Goal: Check status: Check status

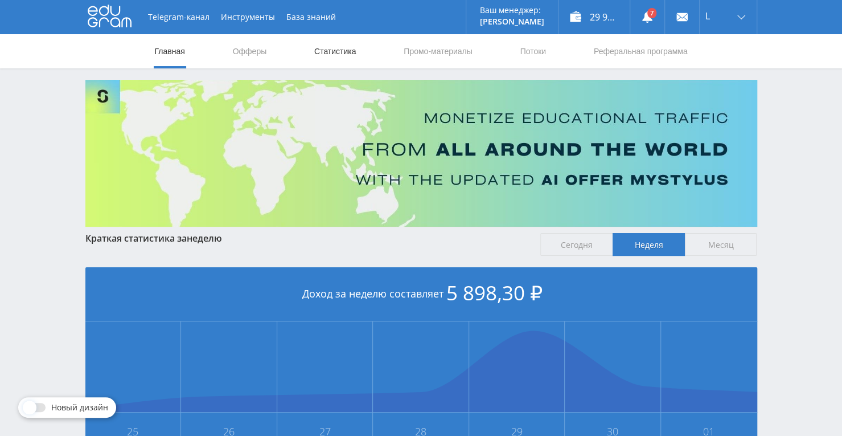
click at [338, 53] on link "Статистика" at bounding box center [335, 51] width 44 height 34
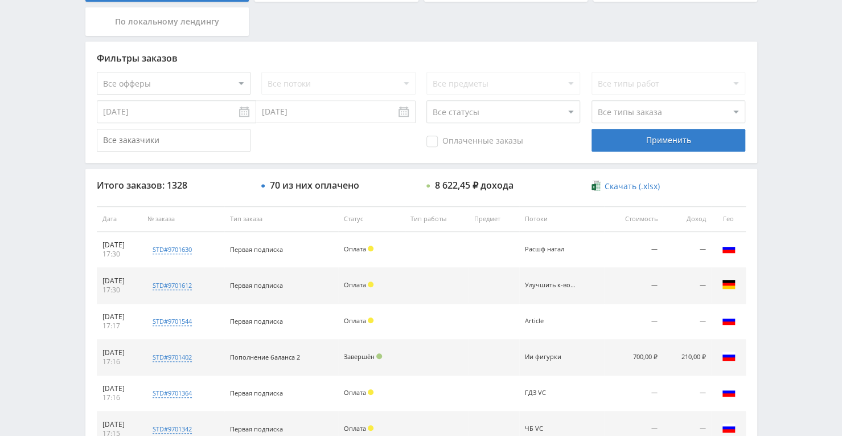
scroll to position [32, 0]
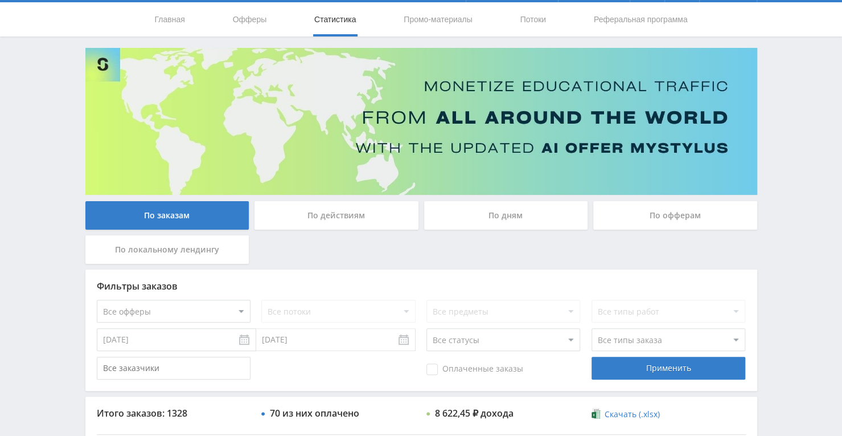
click at [485, 212] on div "По дням" at bounding box center [506, 215] width 164 height 28
click at [0, 0] on input "По дням" at bounding box center [0, 0] width 0 height 0
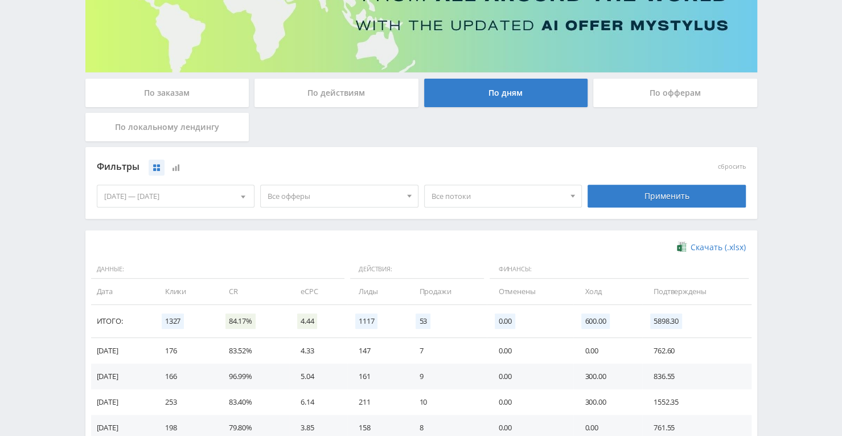
scroll to position [0, 0]
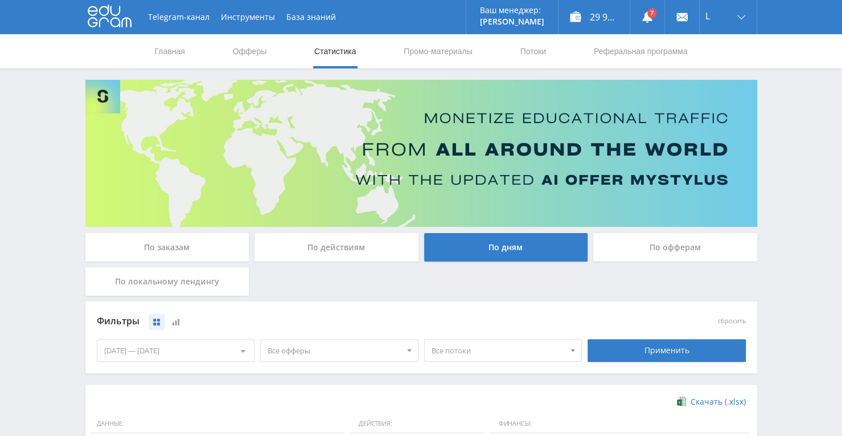
click at [345, 59] on link "Статистика" at bounding box center [335, 51] width 44 height 34
click at [205, 255] on div "По заказам" at bounding box center [167, 247] width 164 height 28
click at [0, 0] on input "По заказам" at bounding box center [0, 0] width 0 height 0
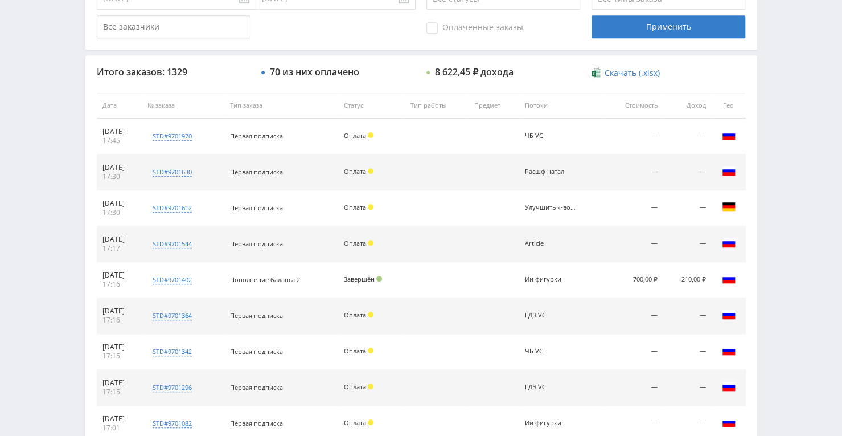
scroll to position [399, 0]
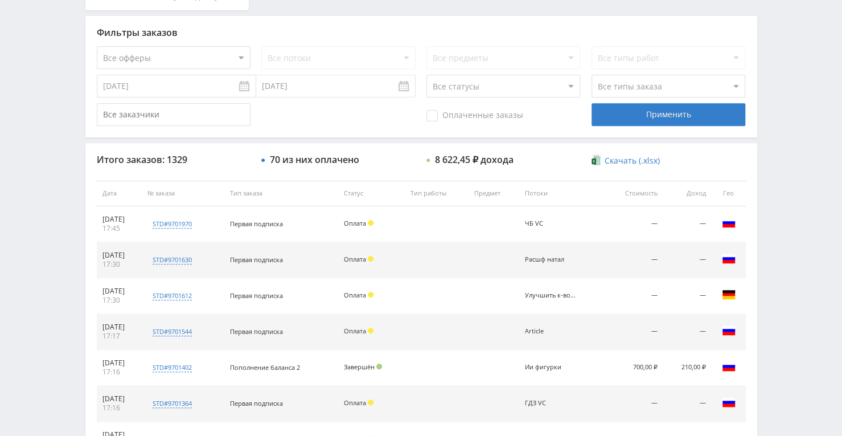
scroll to position [285, 0]
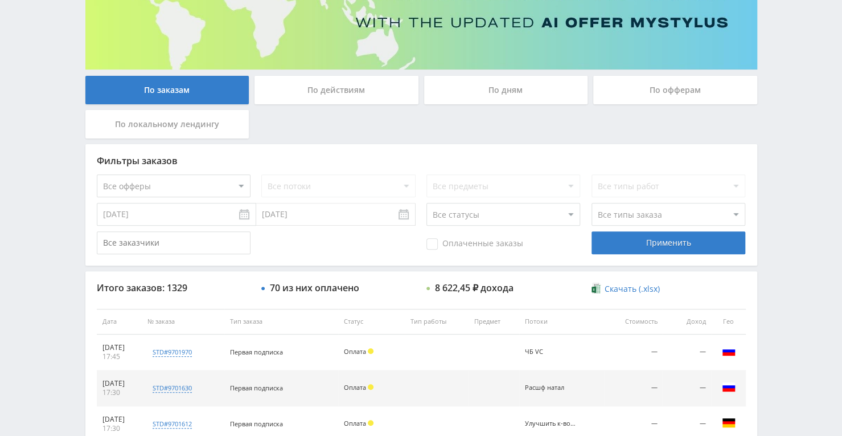
scroll to position [171, 0]
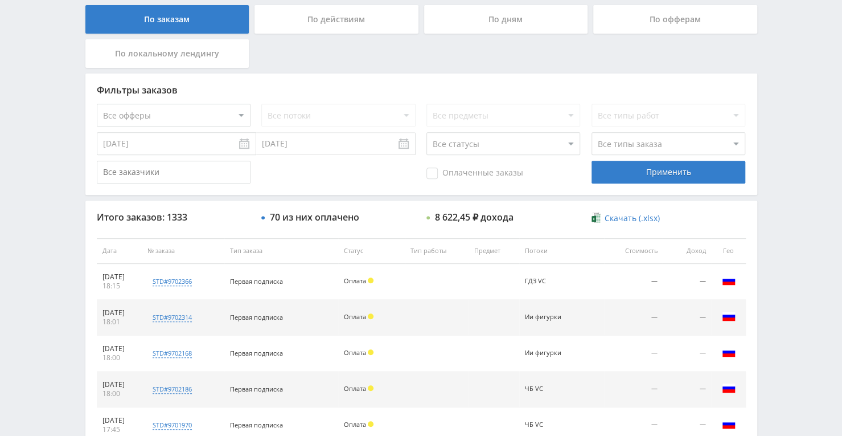
scroll to position [342, 0]
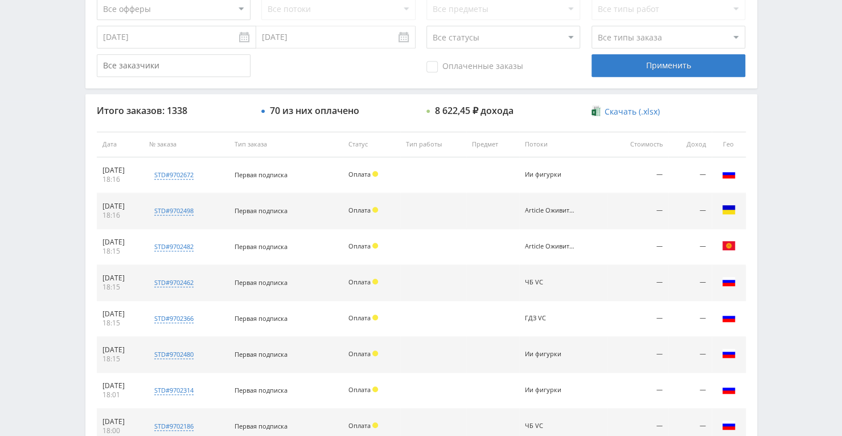
scroll to position [342, 0]
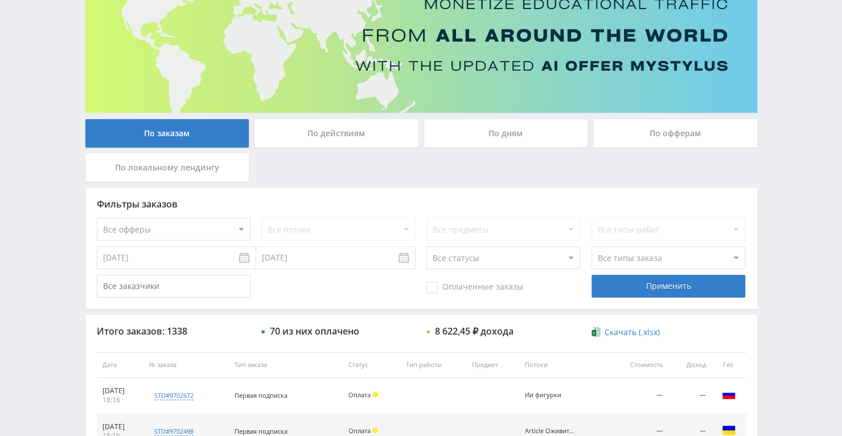
click at [538, 125] on div "По дням" at bounding box center [506, 133] width 164 height 28
click at [0, 0] on input "По дням" at bounding box center [0, 0] width 0 height 0
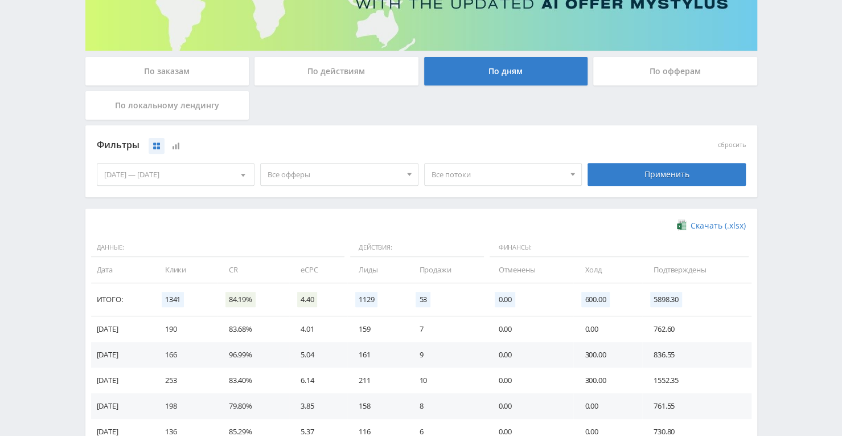
scroll to position [228, 0]
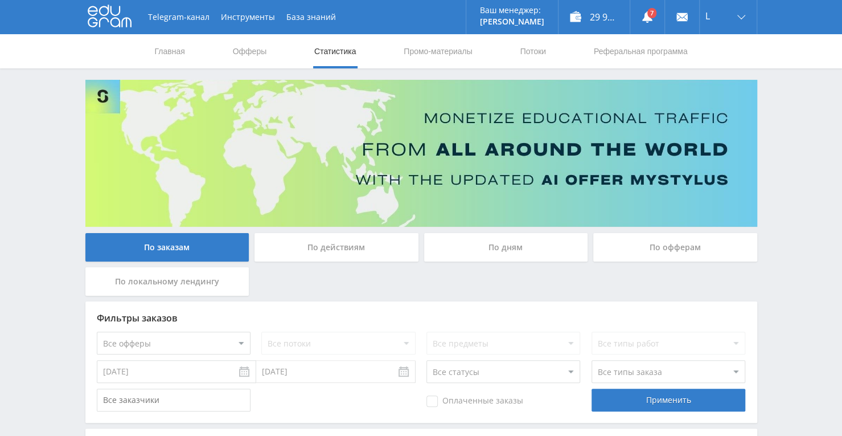
click at [185, 248] on div "По заказам" at bounding box center [167, 247] width 164 height 28
click at [0, 0] on input "По заказам" at bounding box center [0, 0] width 0 height 0
click at [336, 61] on link "Статистика" at bounding box center [335, 51] width 44 height 34
click at [179, 56] on link "Главная" at bounding box center [170, 51] width 32 height 34
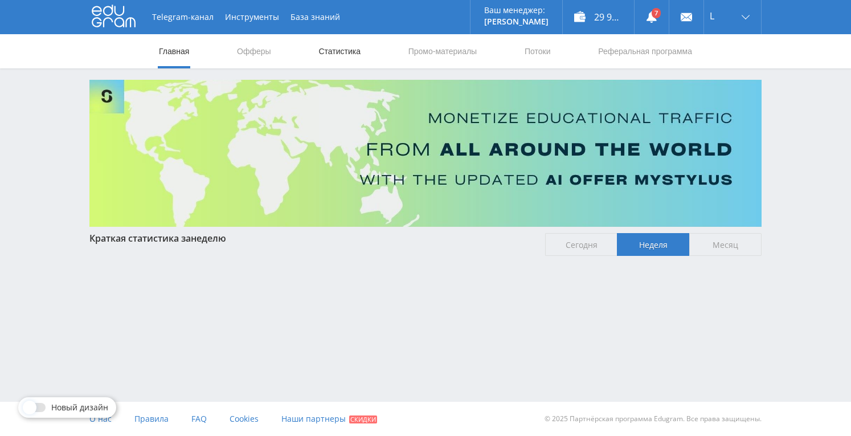
click at [339, 56] on link "Статистика" at bounding box center [339, 51] width 44 height 34
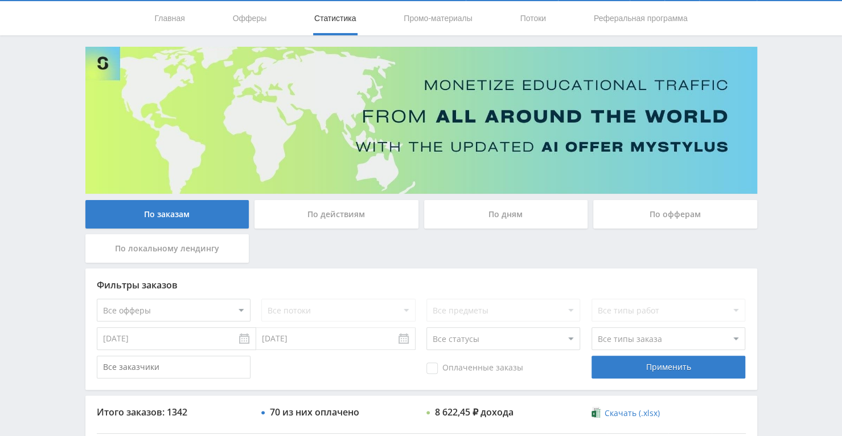
scroll to position [32, 0]
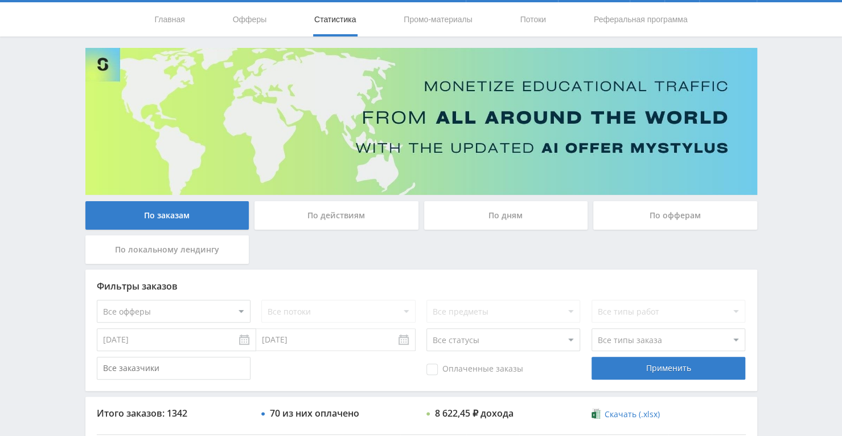
click at [532, 207] on div "По дням" at bounding box center [506, 215] width 164 height 28
click at [0, 0] on input "По дням" at bounding box center [0, 0] width 0 height 0
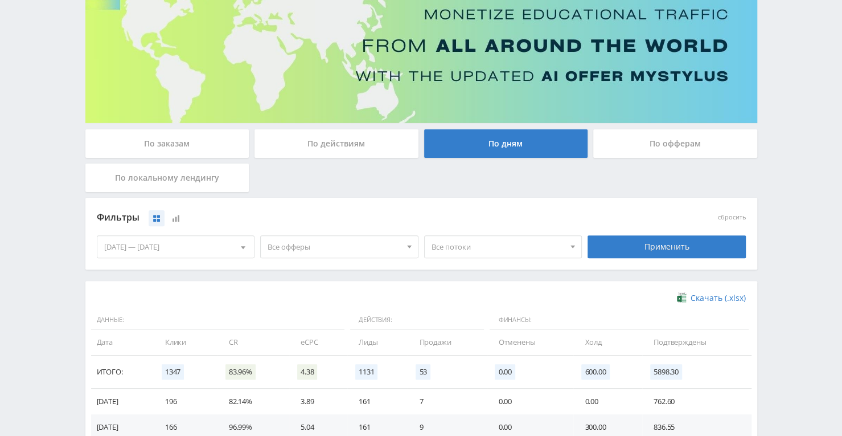
scroll to position [114, 0]
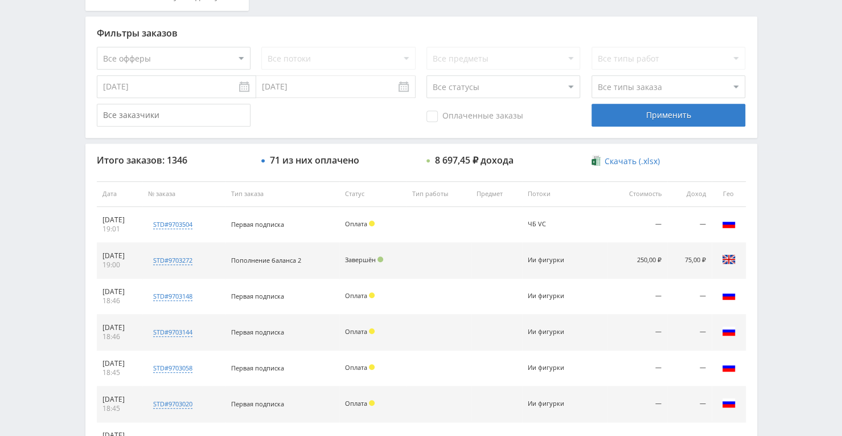
scroll to position [171, 0]
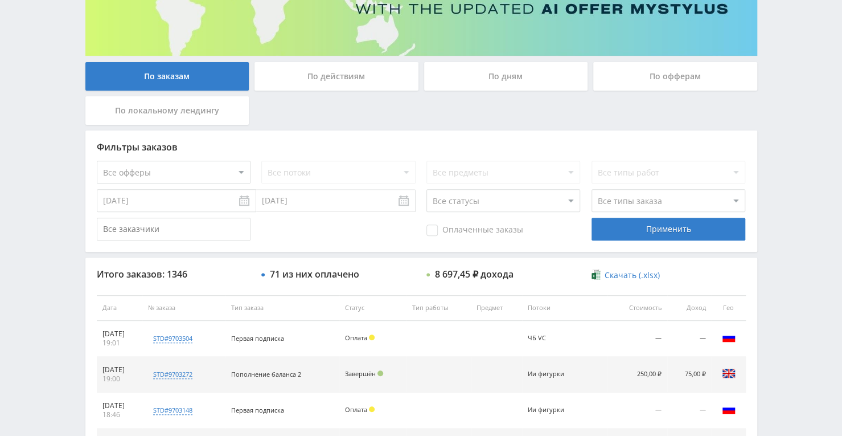
click at [468, 79] on div "По дням" at bounding box center [506, 76] width 164 height 28
click at [0, 0] on input "По дням" at bounding box center [0, 0] width 0 height 0
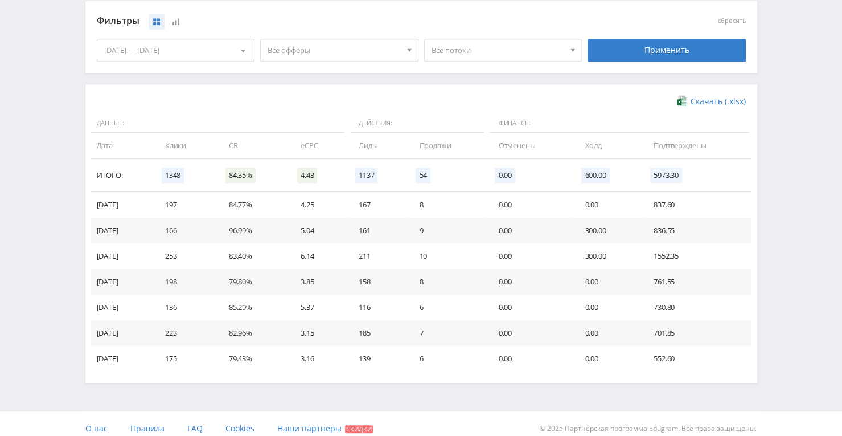
scroll to position [309, 0]
